Goal: Transaction & Acquisition: Purchase product/service

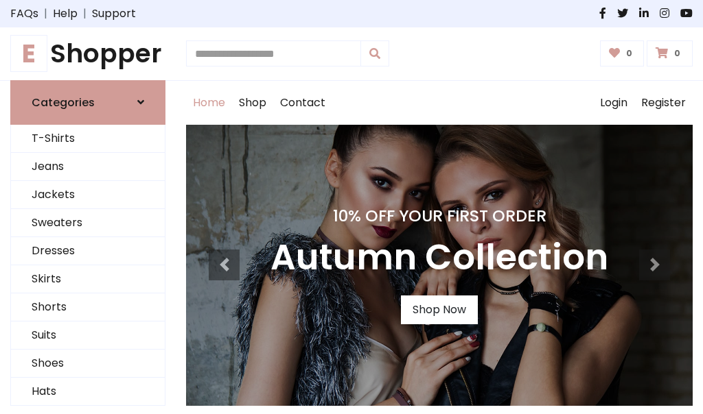
click at [351, 207] on h4 "10% Off Your First Order" at bounding box center [439, 216] width 338 height 19
click at [438, 309] on link "Shop Now" at bounding box center [439, 310] width 77 height 29
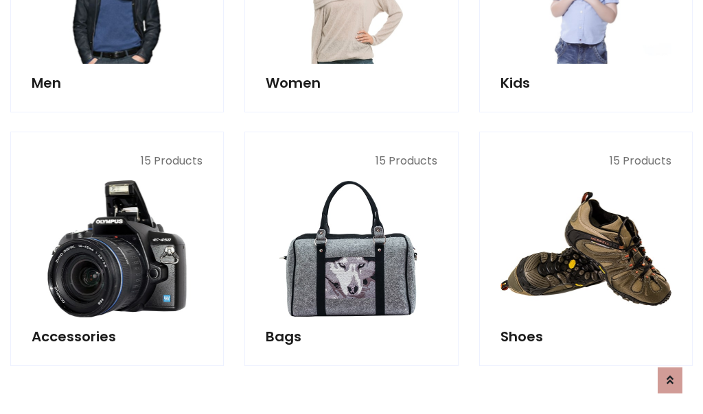
scroll to position [1368, 0]
